Goal: Information Seeking & Learning: Learn about a topic

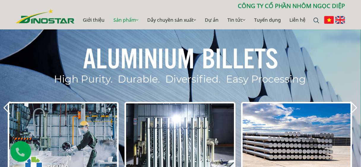
click at [143, 22] on link "Sản phẩm" at bounding box center [126, 19] width 34 height 19
click at [143, 15] on link "Sản phẩm" at bounding box center [126, 19] width 34 height 19
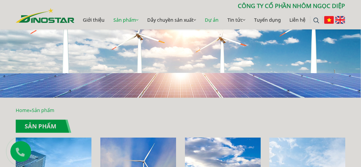
scroll to position [24, 0]
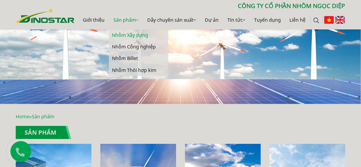
click at [132, 33] on link "Nhôm Xây dựng" at bounding box center [138, 35] width 59 height 12
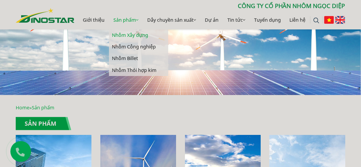
scroll to position [48, 0]
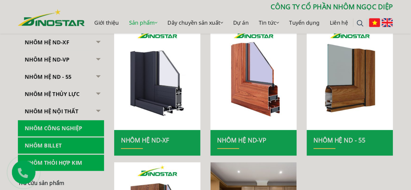
scroll to position [143, 0]
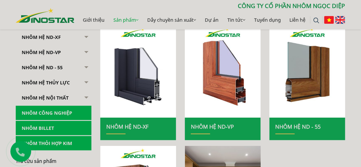
click at [59, 66] on link "NHÔM HỆ ND - 55" at bounding box center [54, 67] width 76 height 15
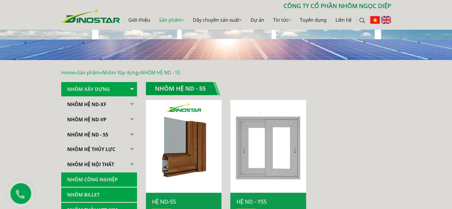
scroll to position [89, 0]
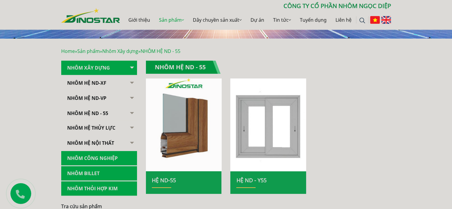
click at [192, 140] on img at bounding box center [183, 124] width 81 height 99
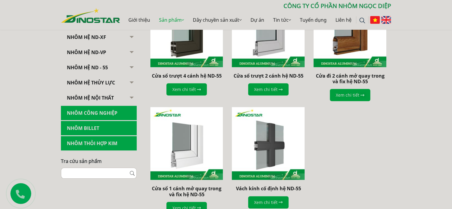
scroll to position [208, 0]
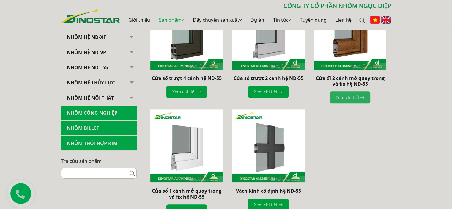
click at [358, 95] on link "Xem chi tiết" at bounding box center [350, 97] width 40 height 12
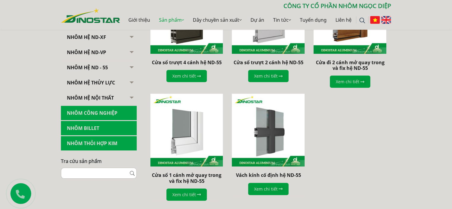
scroll to position [238, 0]
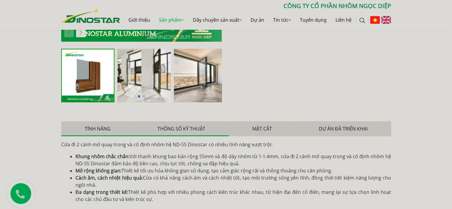
click at [176, 130] on button "Thông số kỹ thuật" at bounding box center [181, 128] width 95 height 15
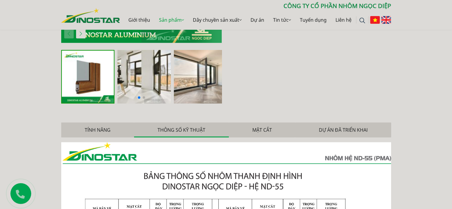
scroll to position [267, 0]
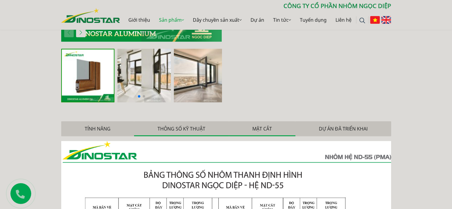
click at [262, 132] on button "Mặt cắt" at bounding box center [262, 128] width 67 height 15
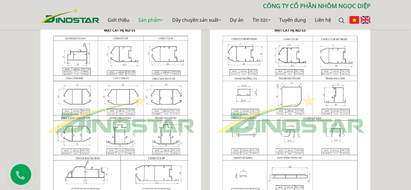
scroll to position [389, 0]
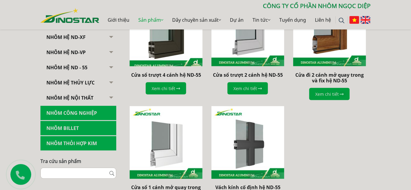
scroll to position [270, 0]
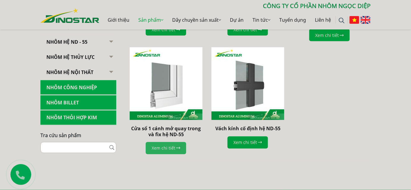
click at [174, 146] on link "Xem chi tiết" at bounding box center [166, 148] width 40 height 12
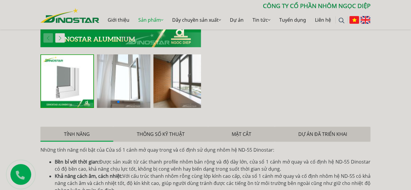
scroll to position [270, 0]
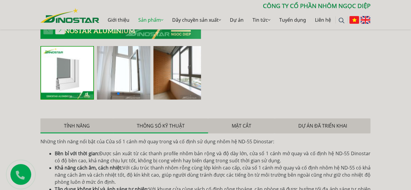
click at [169, 130] on button "Thông số kỹ thuật" at bounding box center [160, 126] width 95 height 15
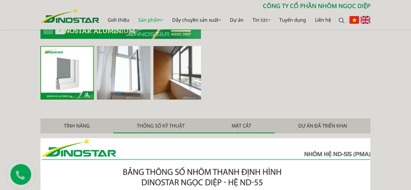
click at [234, 123] on button "Mặt cắt" at bounding box center [241, 126] width 67 height 15
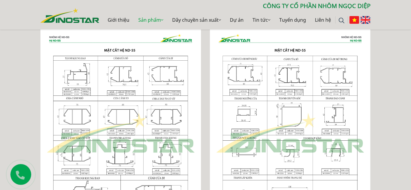
scroll to position [378, 0]
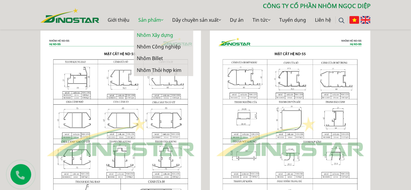
click at [154, 37] on link "Nhôm Xây dựng" at bounding box center [163, 35] width 59 height 12
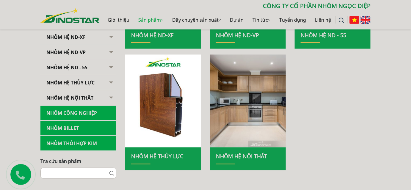
scroll to position [216, 0]
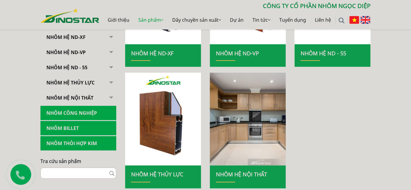
click at [319, 56] on link "NHÔM HỆ ND - 55" at bounding box center [322, 53] width 45 height 7
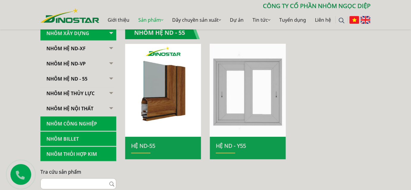
scroll to position [135, 0]
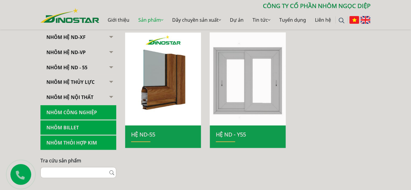
click at [274, 63] on img at bounding box center [247, 78] width 81 height 99
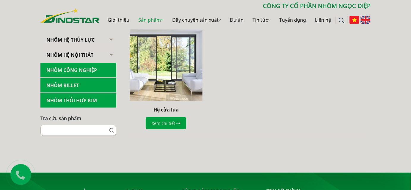
scroll to position [189, 0]
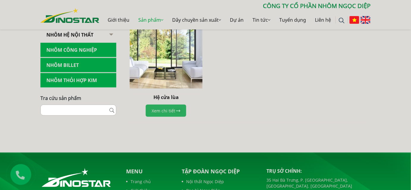
click at [168, 111] on link "Xem chi tiết" at bounding box center [166, 111] width 40 height 12
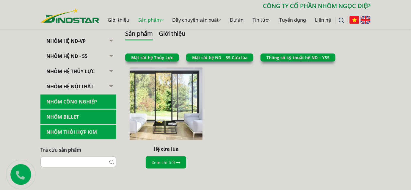
scroll to position [135, 0]
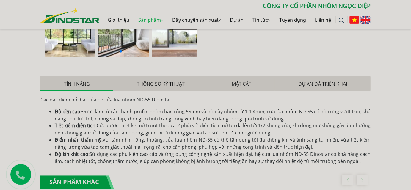
scroll to position [270, 0]
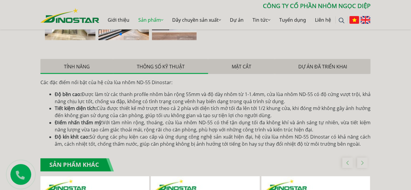
click at [181, 65] on button "Thông số kỹ thuật" at bounding box center [160, 66] width 95 height 15
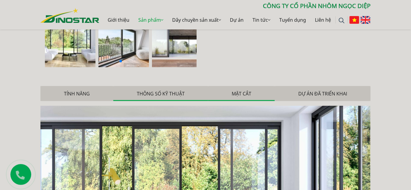
click at [237, 92] on button "Mặt cắt" at bounding box center [241, 93] width 67 height 15
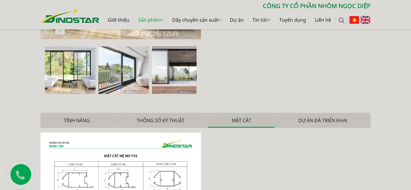
scroll to position [216, 0]
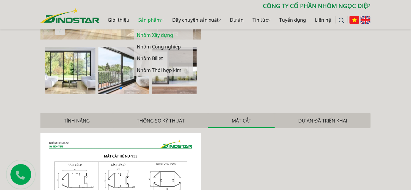
click at [152, 34] on link "Nhôm Xây dựng" at bounding box center [163, 35] width 59 height 12
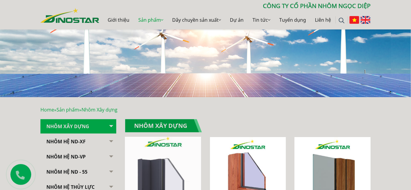
scroll to position [135, 0]
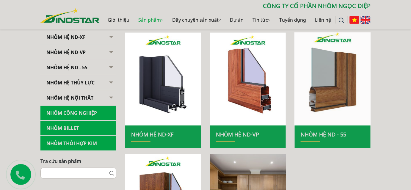
click at [324, 102] on img at bounding box center [332, 78] width 81 height 99
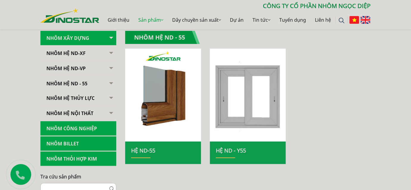
scroll to position [162, 0]
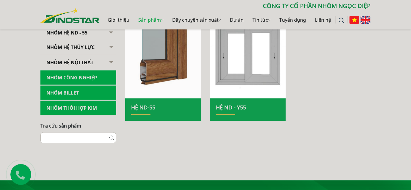
click at [159, 92] on img at bounding box center [162, 51] width 81 height 99
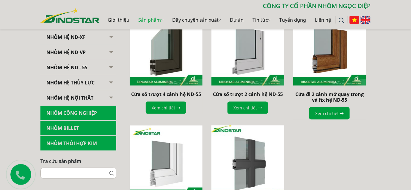
scroll to position [189, 0]
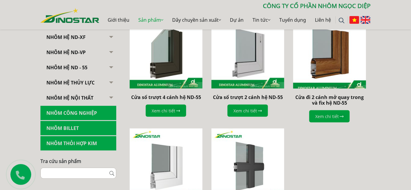
click at [326, 50] on img at bounding box center [329, 52] width 80 height 80
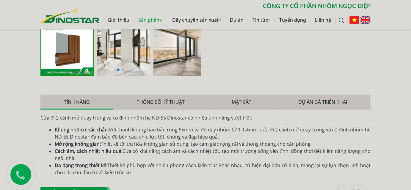
scroll to position [297, 0]
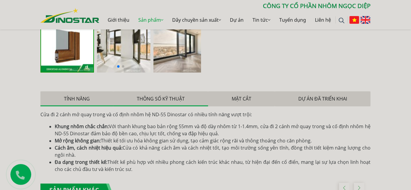
click at [177, 100] on button "Thông số kỹ thuật" at bounding box center [160, 99] width 95 height 15
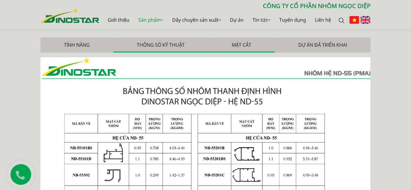
click at [251, 46] on button "Mặt cắt" at bounding box center [241, 45] width 67 height 15
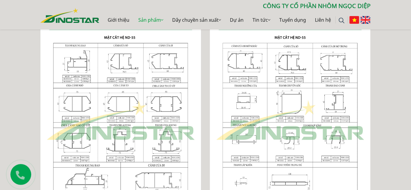
scroll to position [405, 0]
